Goal: Information Seeking & Learning: Find specific fact

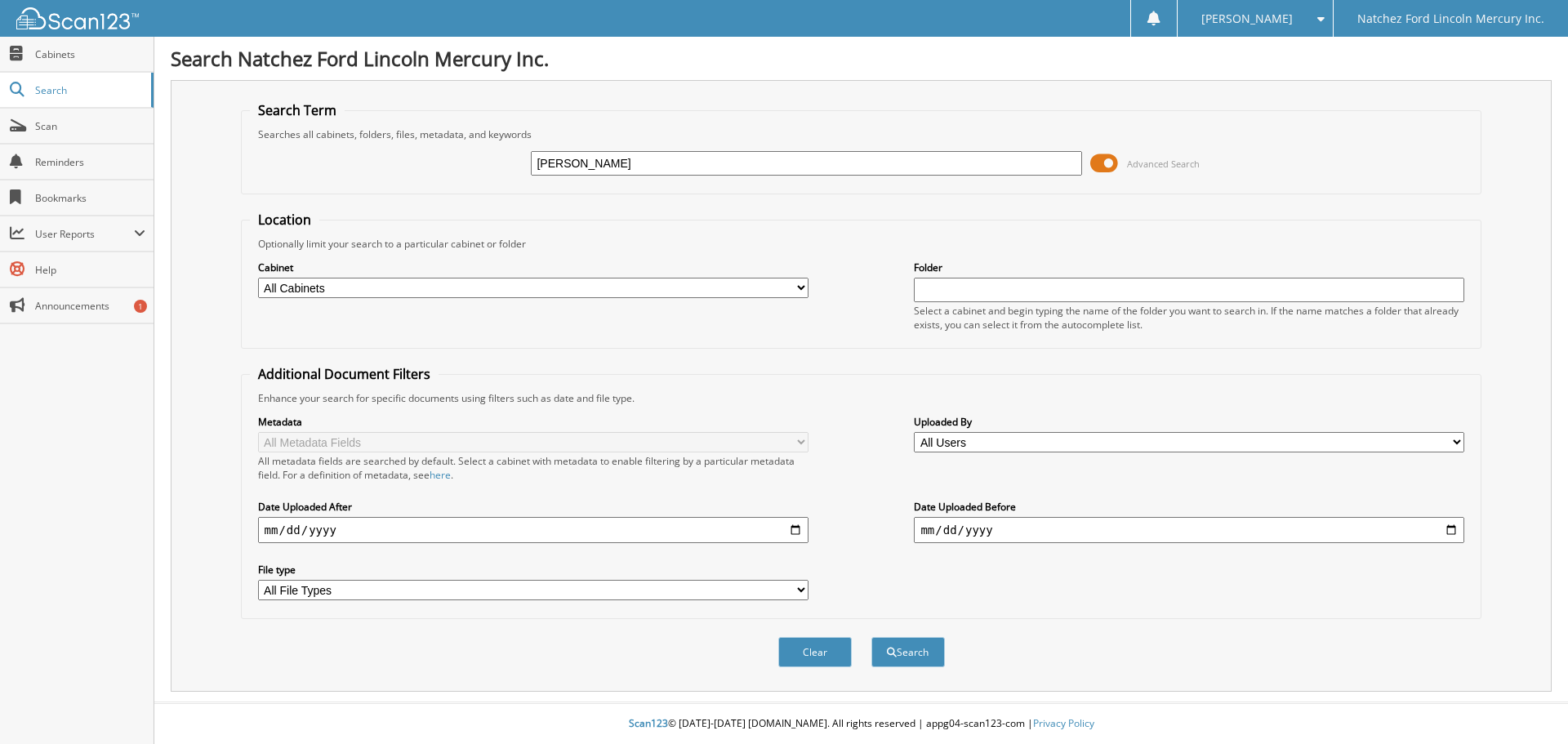
type input "[PERSON_NAME]"
click at [871, 638] on button "Search" at bounding box center [908, 652] width 74 height 30
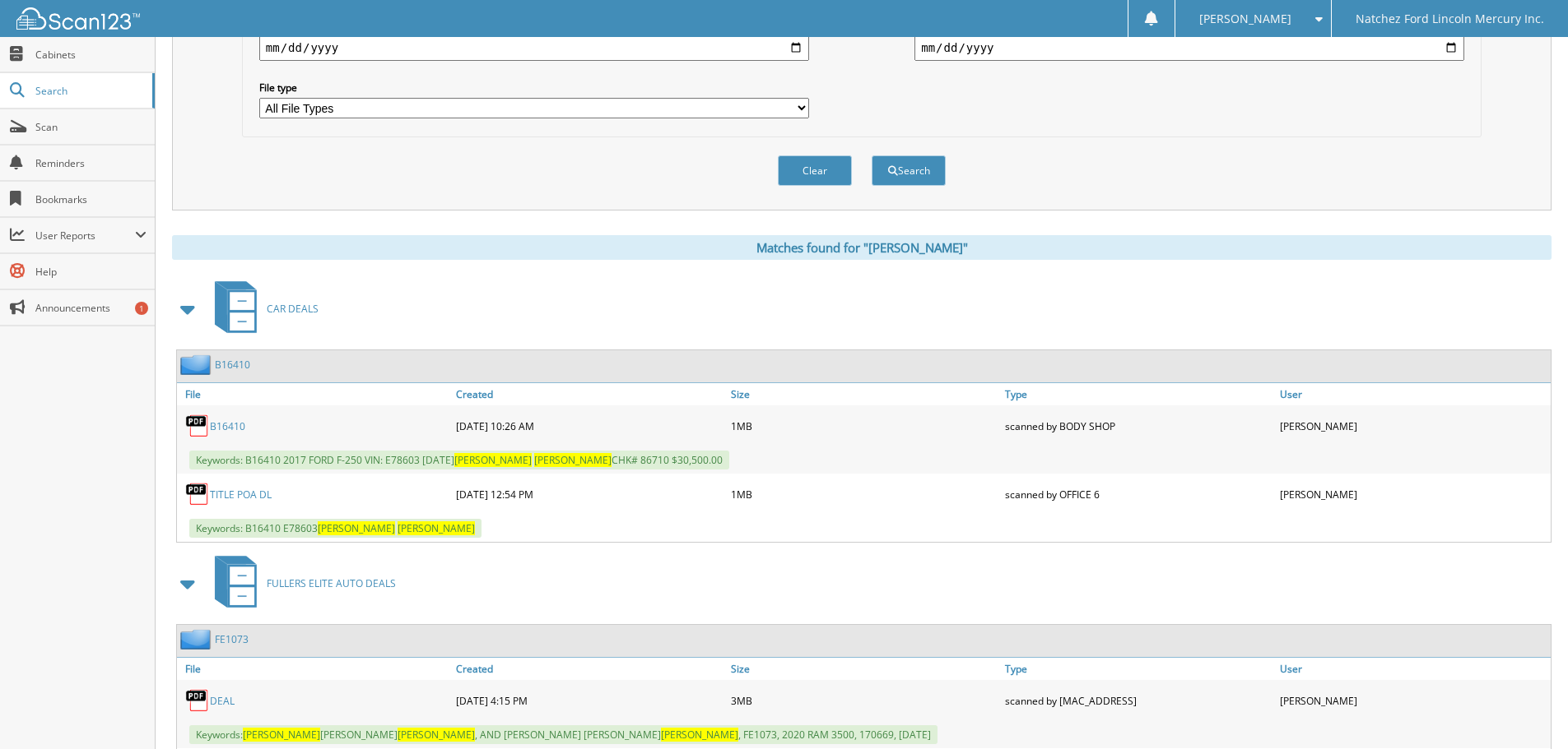
scroll to position [605, 0]
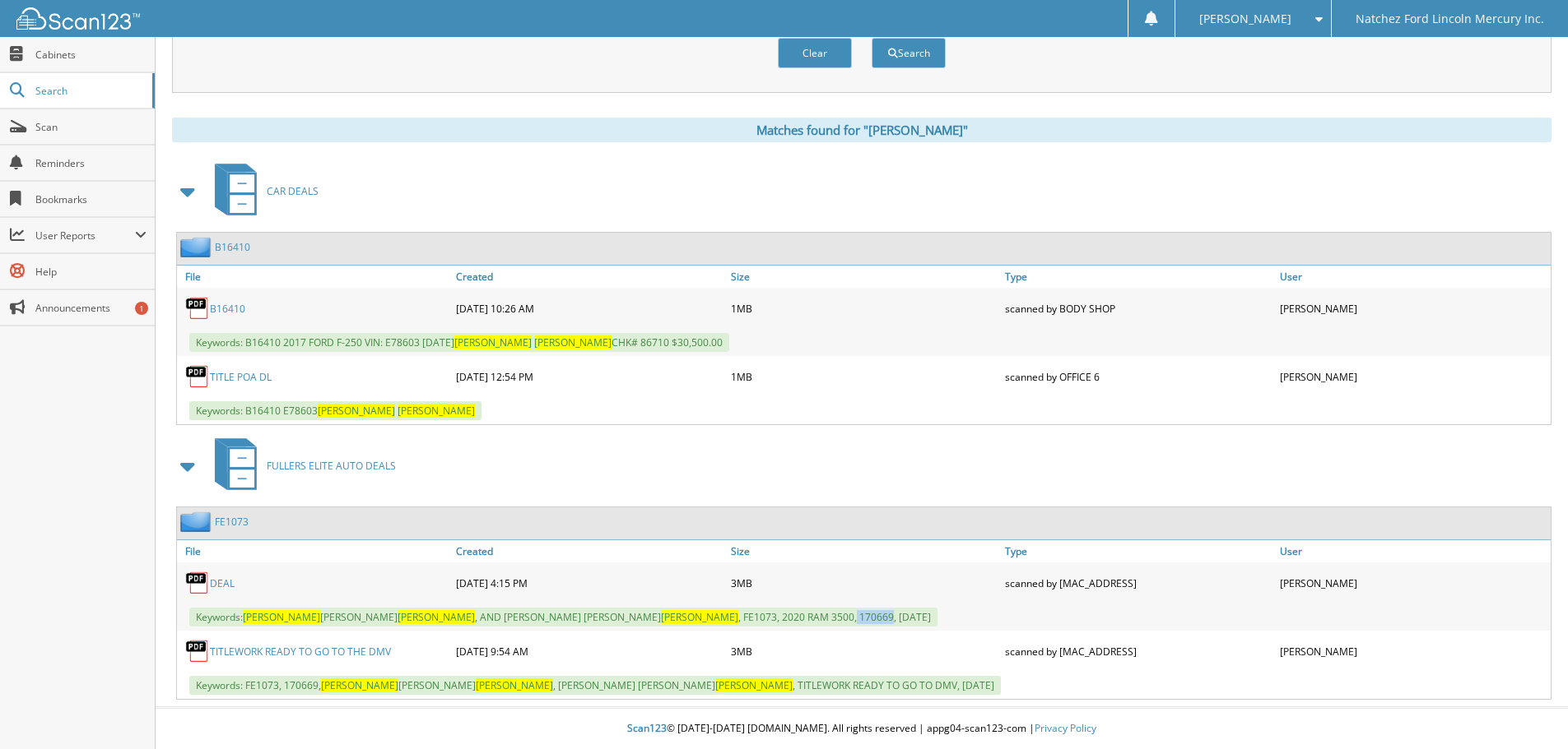
drag, startPoint x: 558, startPoint y: 619, endPoint x: 590, endPoint y: 617, distance: 32.1
click at [591, 618] on span "Keywords: GARY LYNN NEAL , AND SARAH KATE NEAL , FE1073, 2020 RAM 3500, 170669,…" at bounding box center [564, 618] width 749 height 19
copy span "170669"
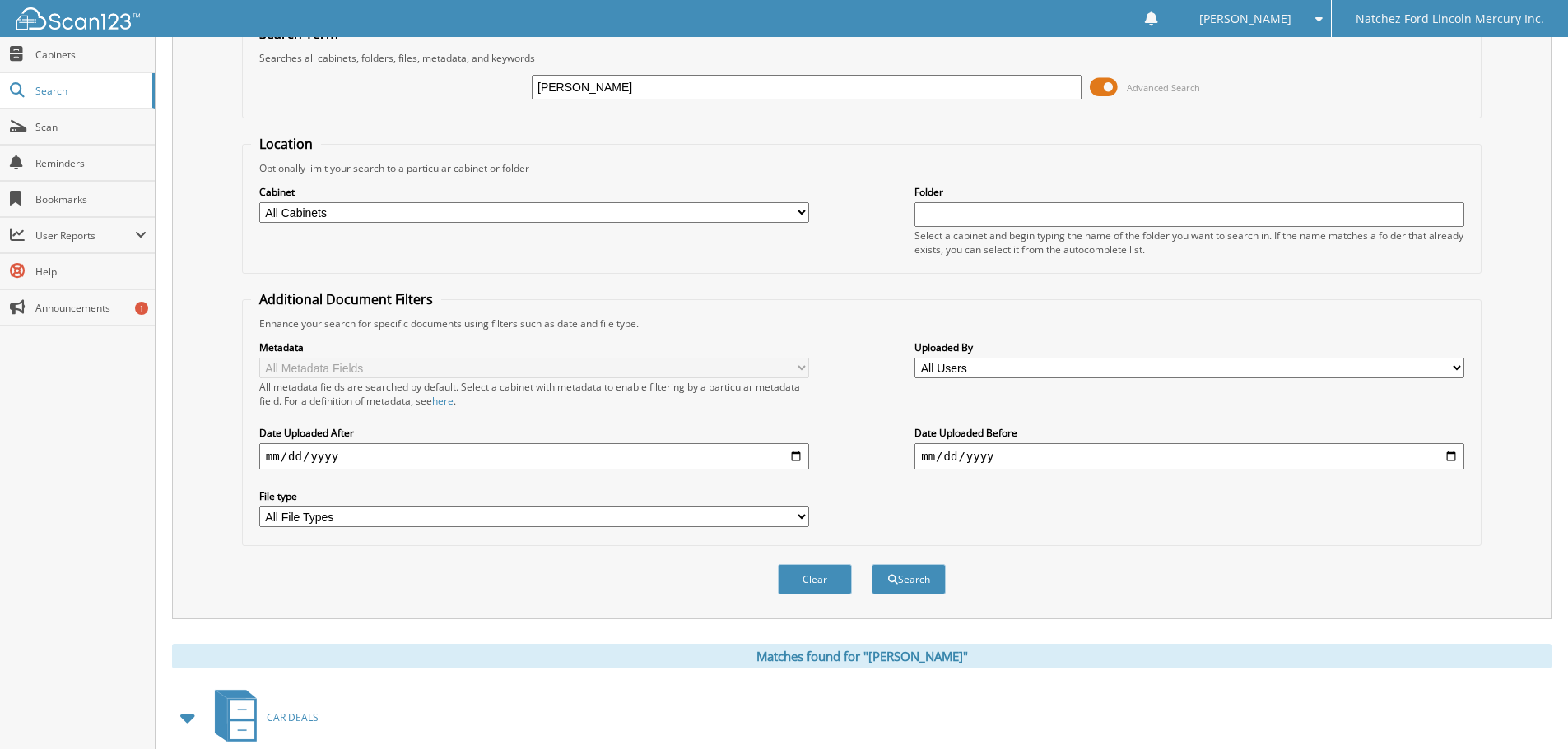
scroll to position [0, 0]
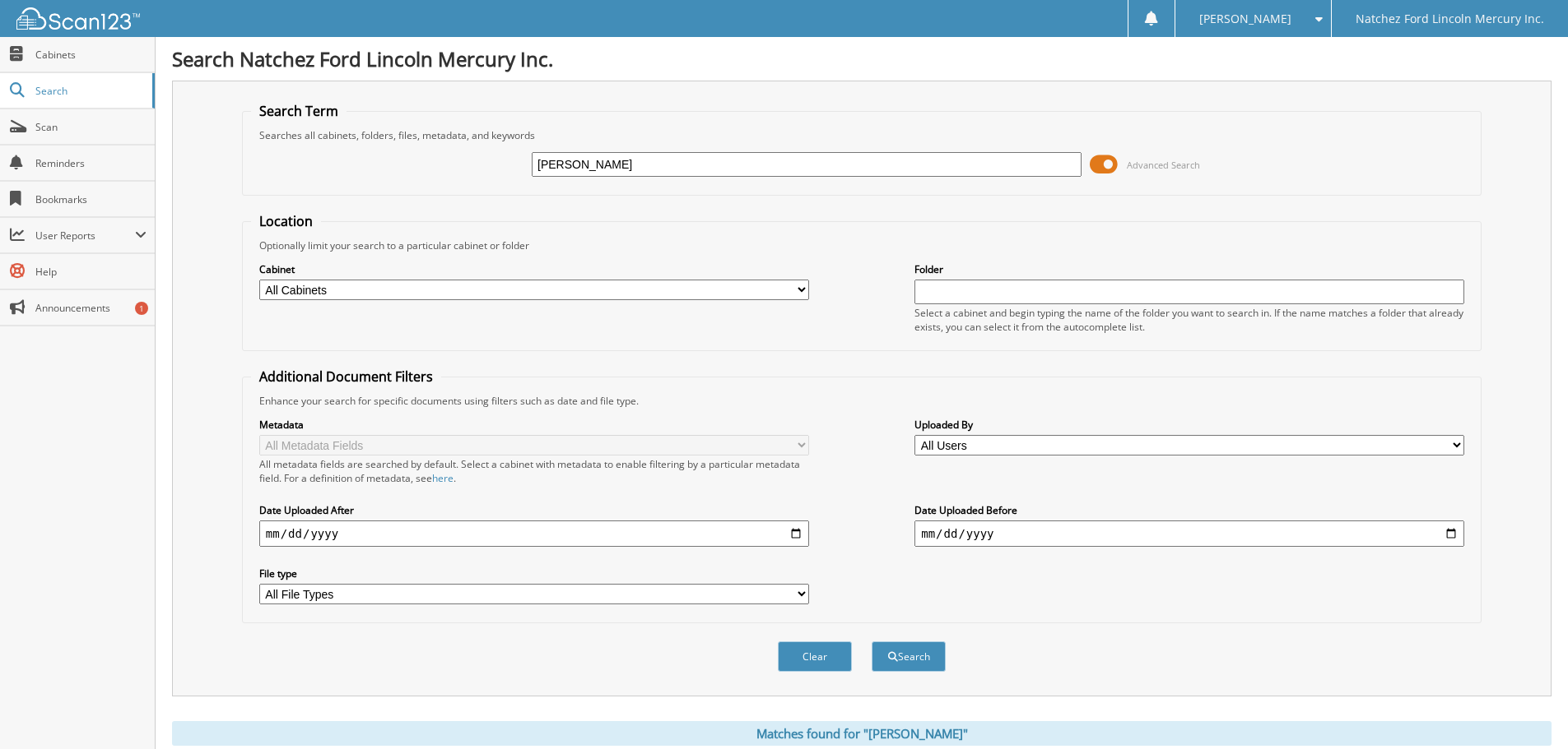
click at [609, 160] on input "GARY NEAL" at bounding box center [806, 164] width 550 height 25
click at [609, 160] on input "GARY NEAL" at bounding box center [806, 164] width 550 height 25
paste input "170669"
type input "170669"
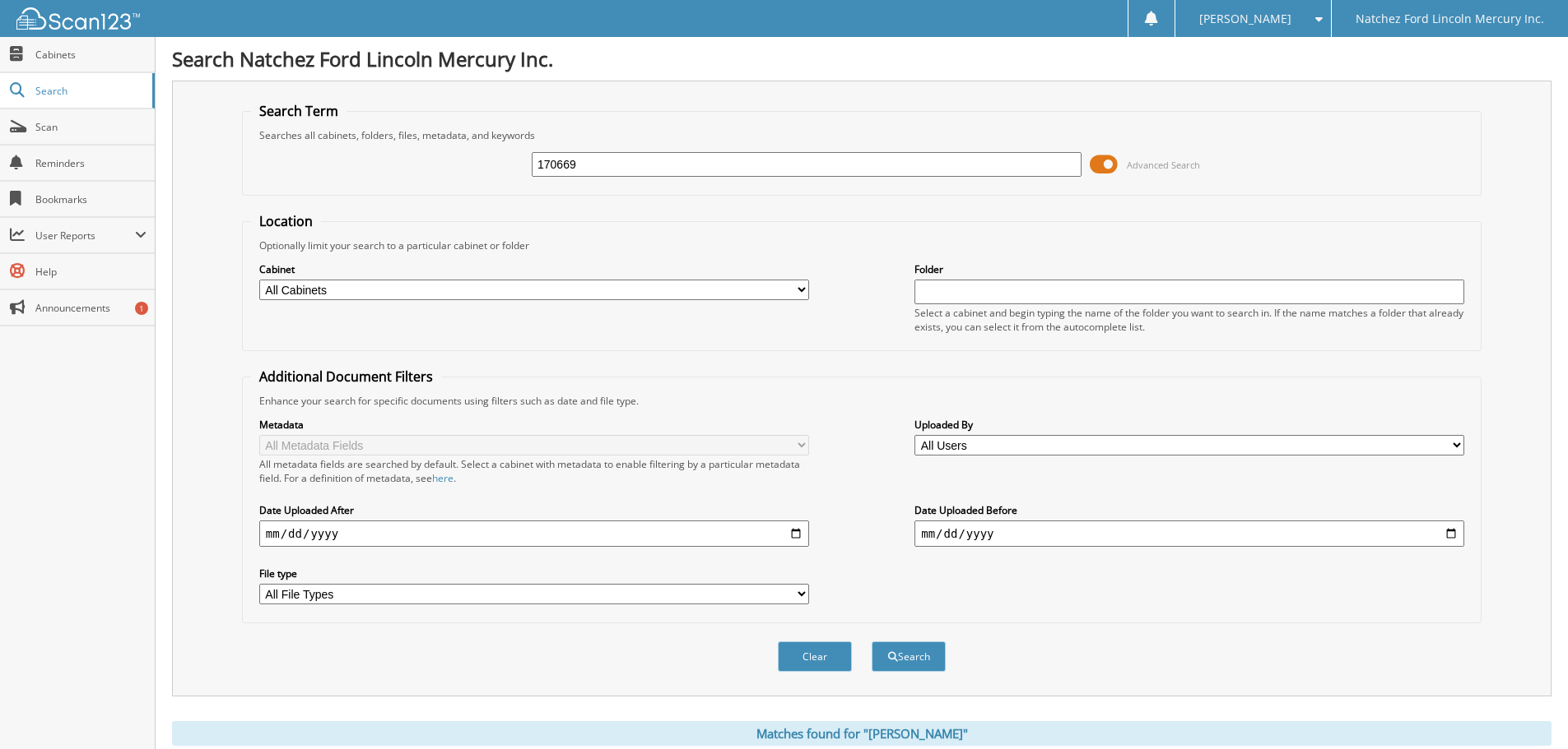
click at [871, 642] on button "Search" at bounding box center [908, 657] width 74 height 30
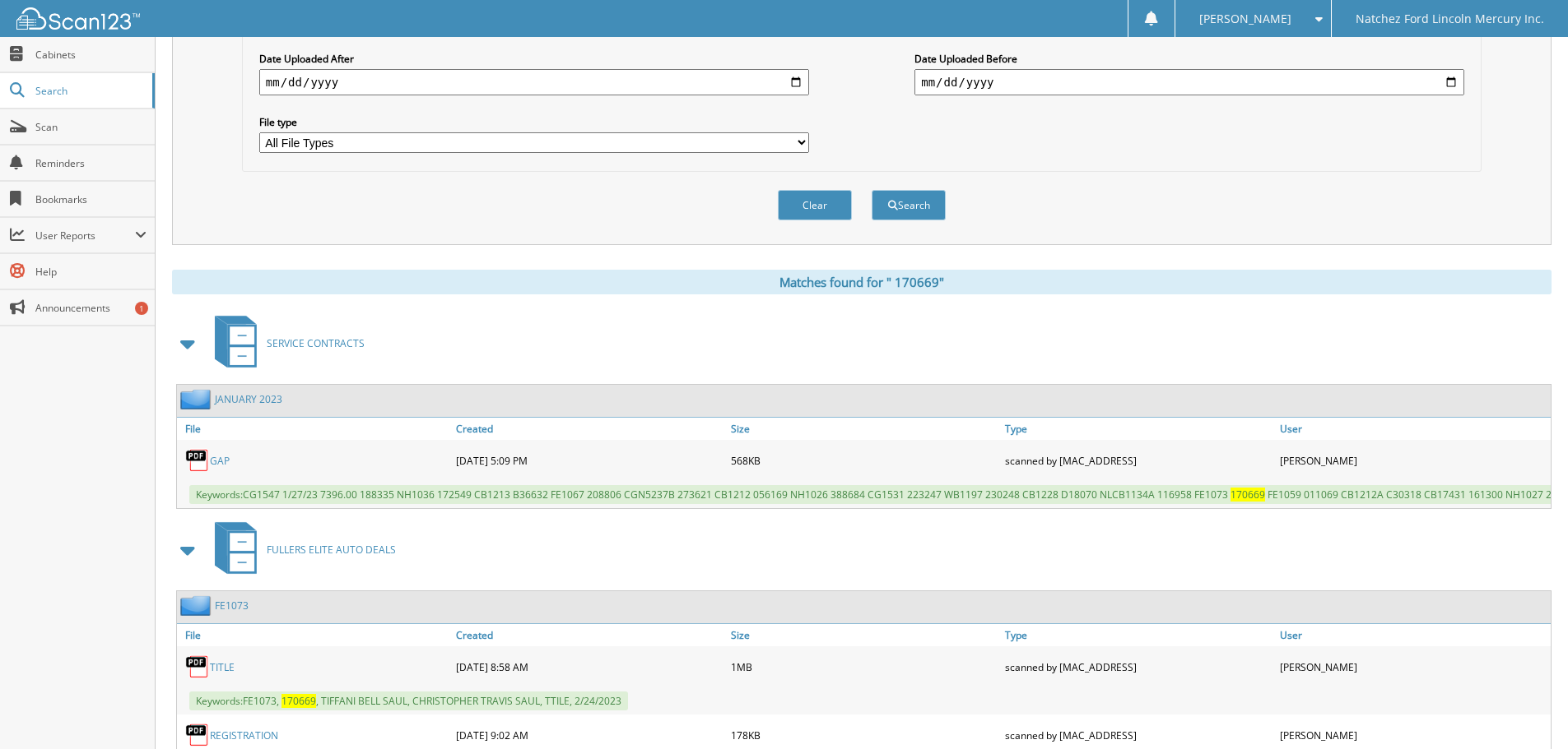
scroll to position [753, 0]
